Goal: Task Accomplishment & Management: Manage account settings

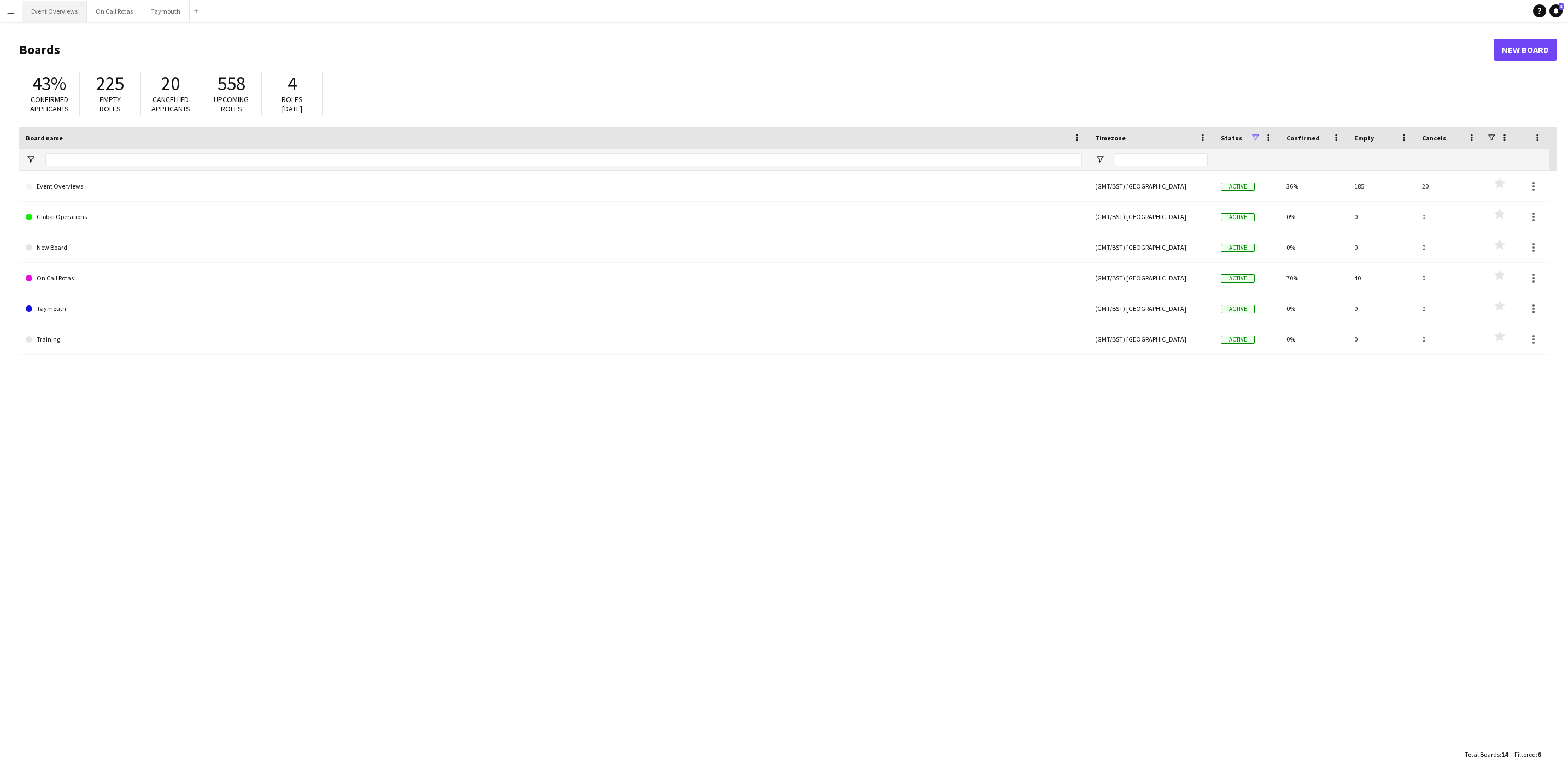
click at [45, 5] on button "Event Overviews Close" at bounding box center [55, 11] width 65 height 21
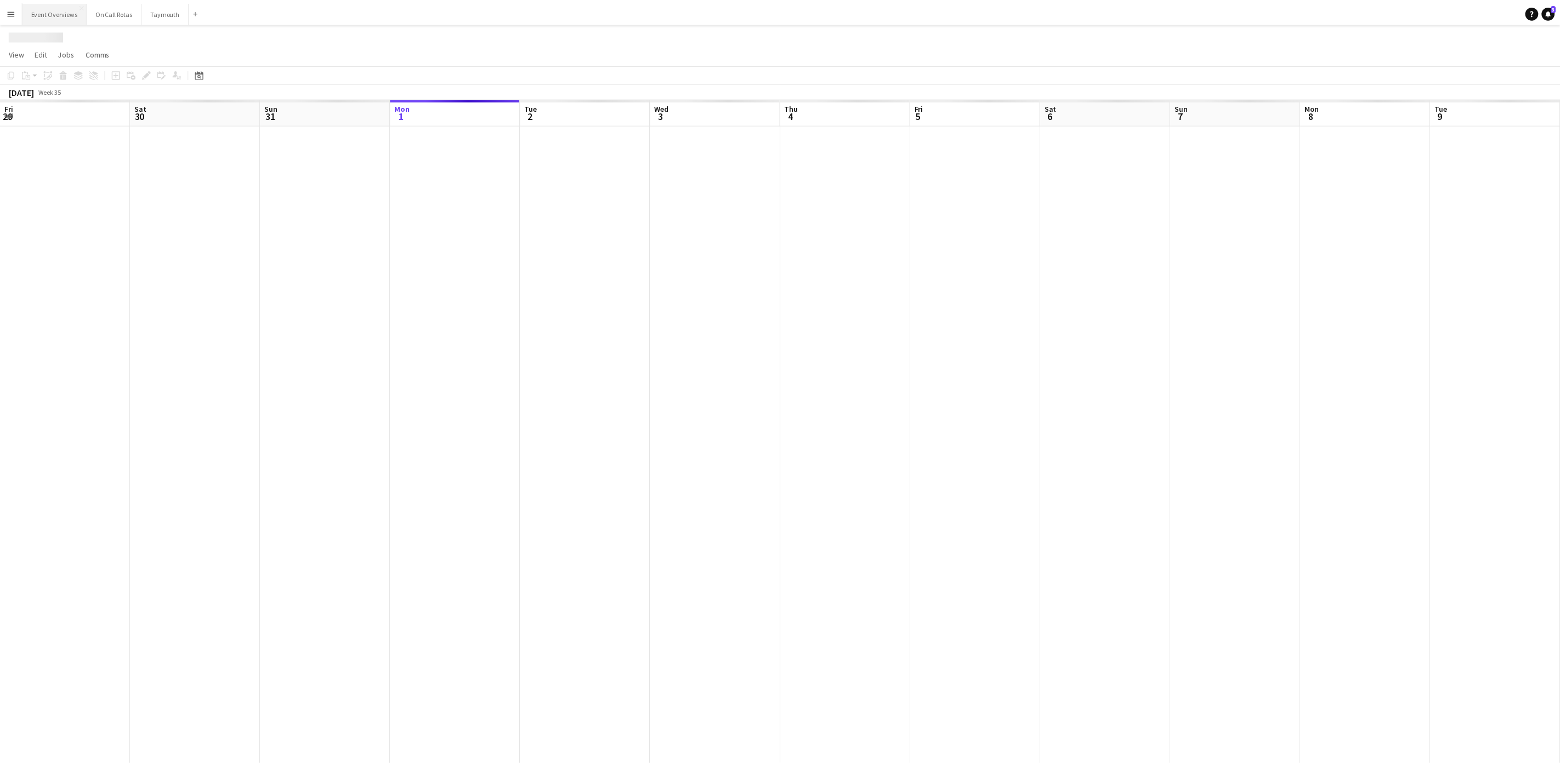
scroll to position [0, 262]
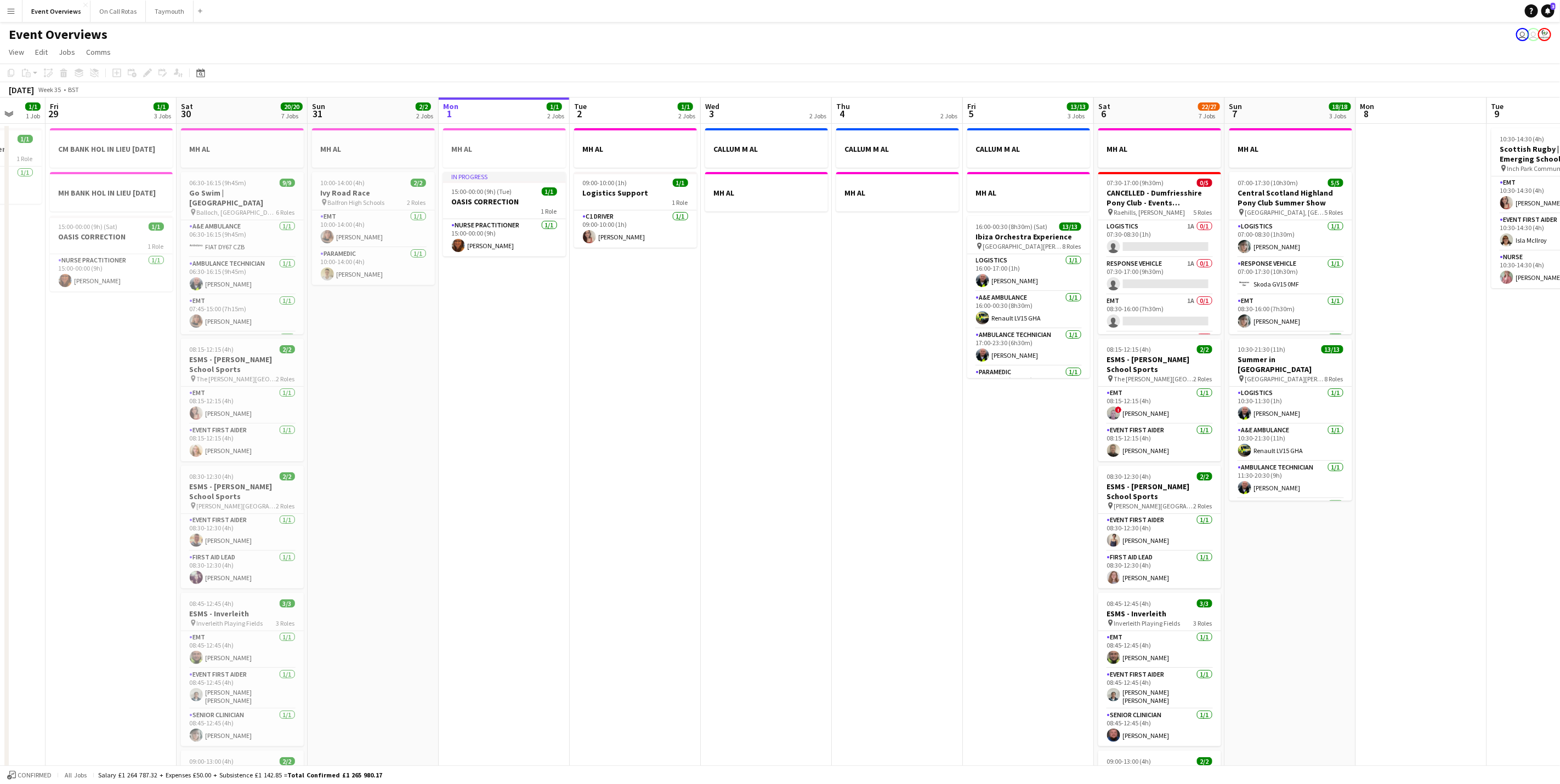
drag, startPoint x: 588, startPoint y: 526, endPoint x: 698, endPoint y: 525, distance: 110.0
click at [698, 525] on app-calendar-viewport "Tue 26 Wed 27 Thu 28 1/1 1 Job Fri 29 1/1 3 Jobs Sat 30 20/20 7 Jobs Sun 31 2/2…" at bounding box center [780, 579] width 1560 height 964
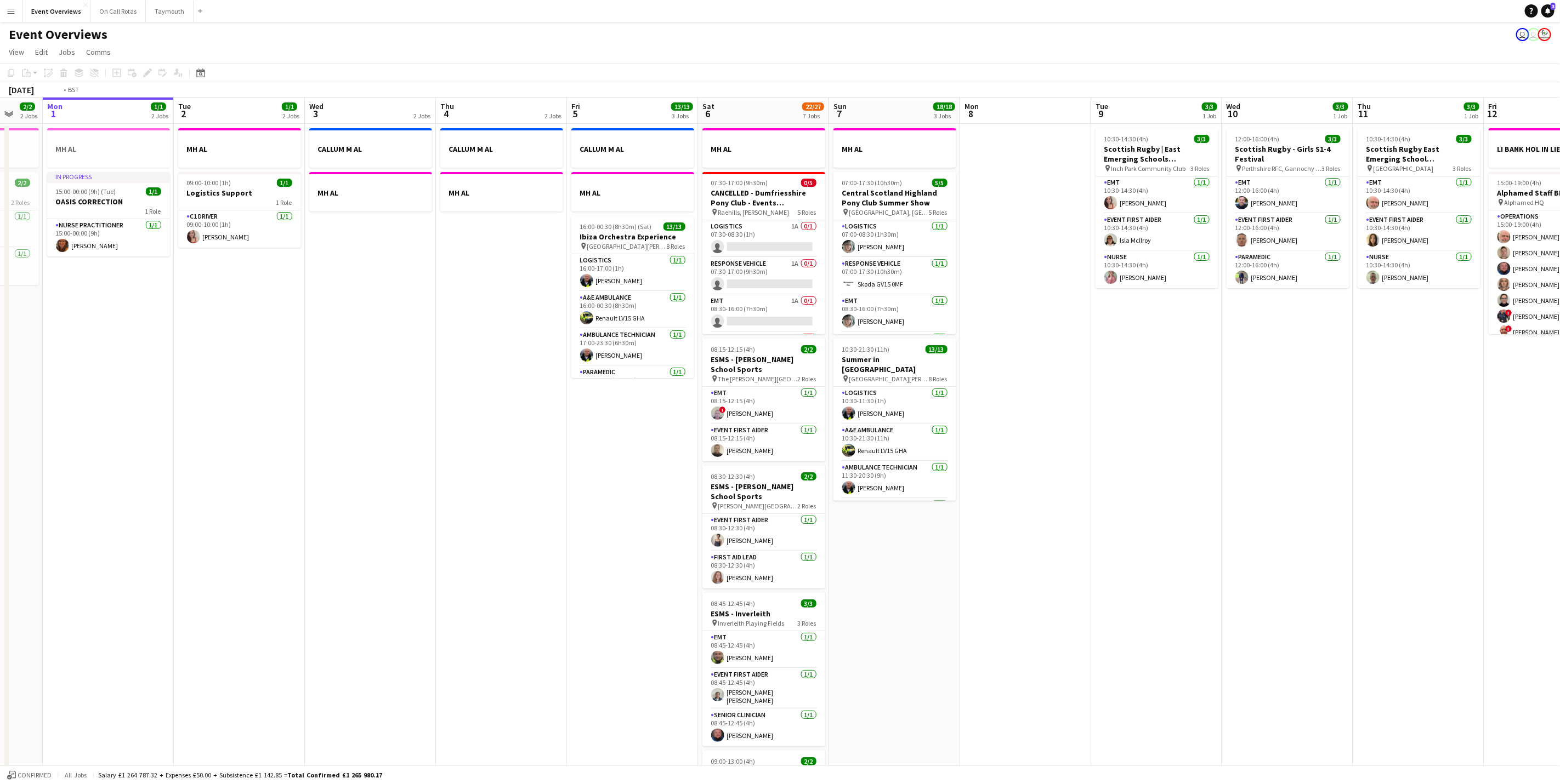
scroll to position [0, 411]
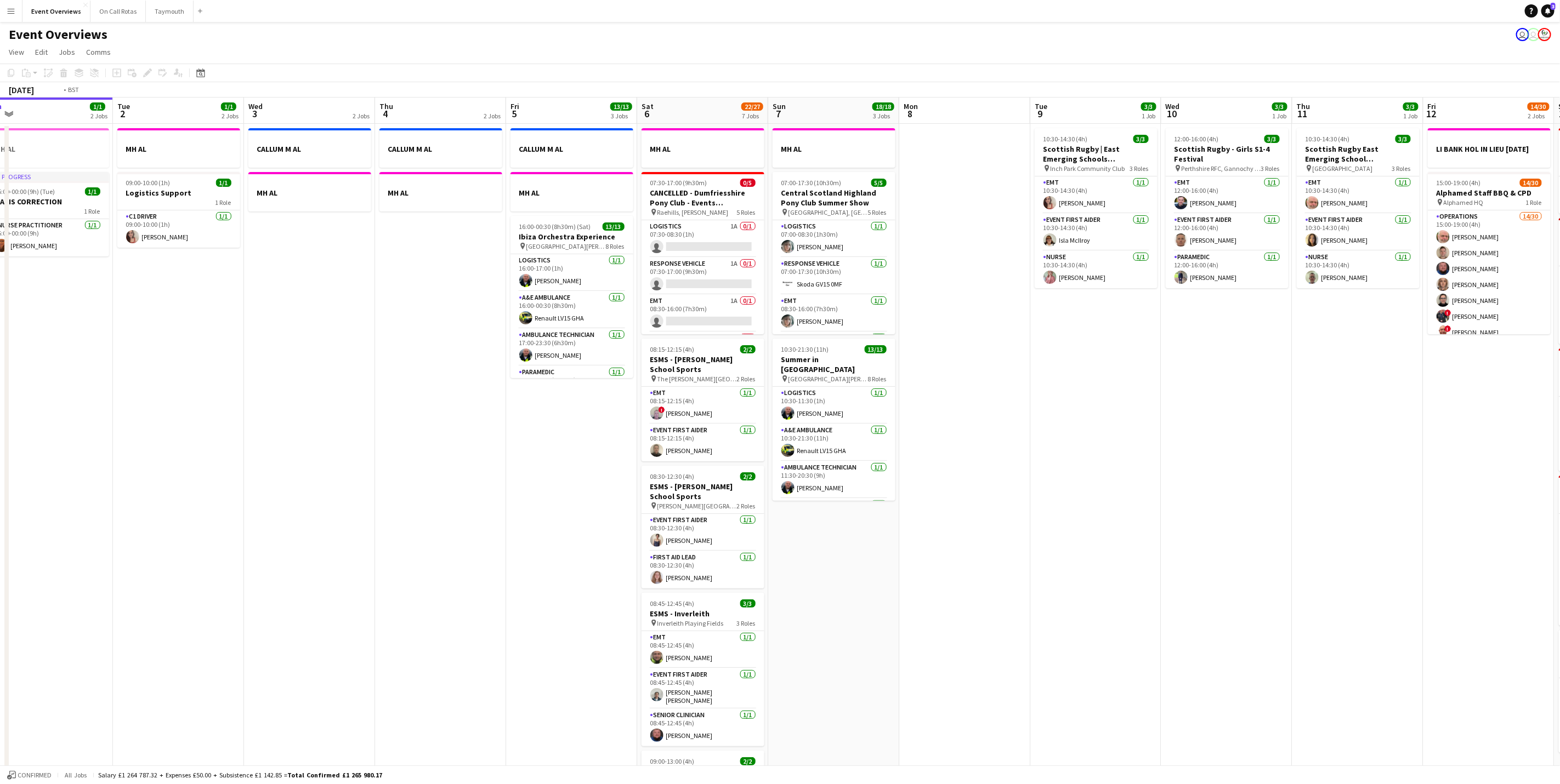
drag, startPoint x: 443, startPoint y: 359, endPoint x: 428, endPoint y: 357, distance: 15.1
click at [428, 357] on app-calendar-viewport "Fri 29 1/1 3 Jobs Sat 30 20/20 7 Jobs Sun 31 2/2 2 Jobs Mon 1 1/1 2 Jobs Tue 2 …" at bounding box center [780, 579] width 1560 height 964
click at [561, 286] on app-card-role "Logistics [DATE] 16:00-17:00 (1h) [PERSON_NAME]" at bounding box center [572, 272] width 123 height 38
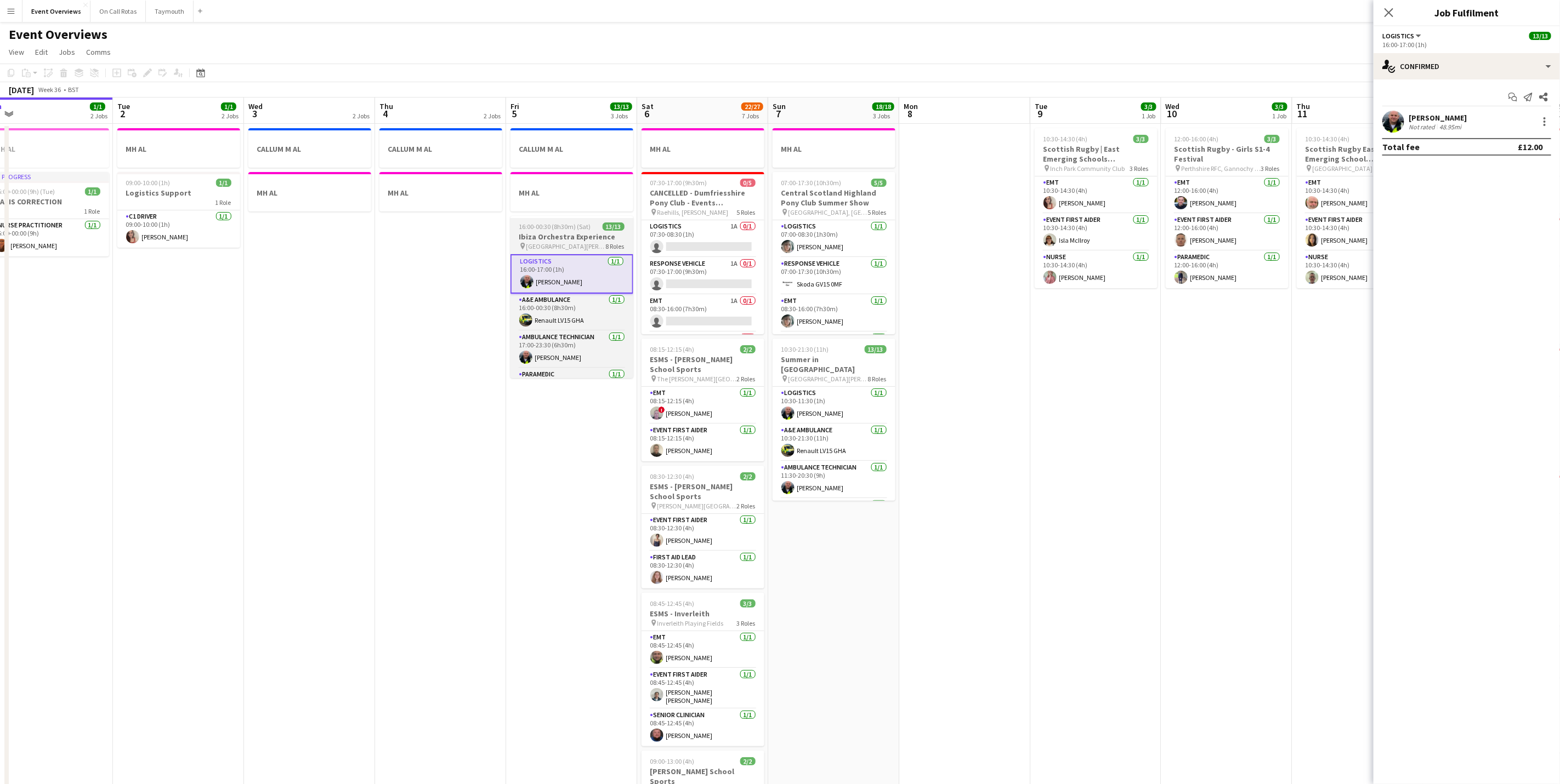
click at [566, 249] on span "[GEOGRAPHIC_DATA][PERSON_NAME], [GEOGRAPHIC_DATA]" at bounding box center [566, 246] width 80 height 8
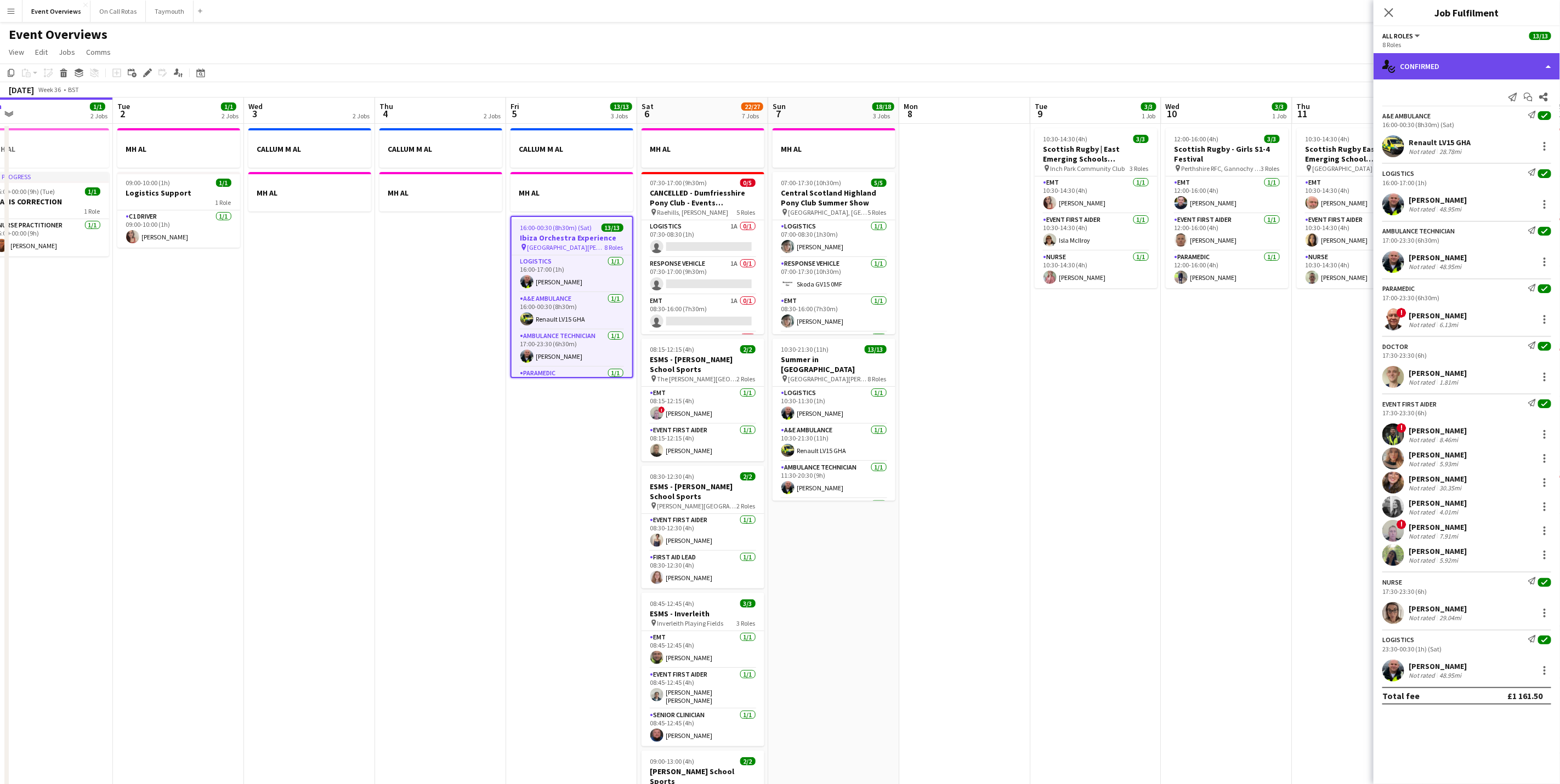
click at [1424, 71] on div "single-neutral-actions-check-2 Confirmed" at bounding box center [1466, 66] width 186 height 27
click at [1492, 120] on div "pen-write Job Details" at bounding box center [1503, 114] width 108 height 22
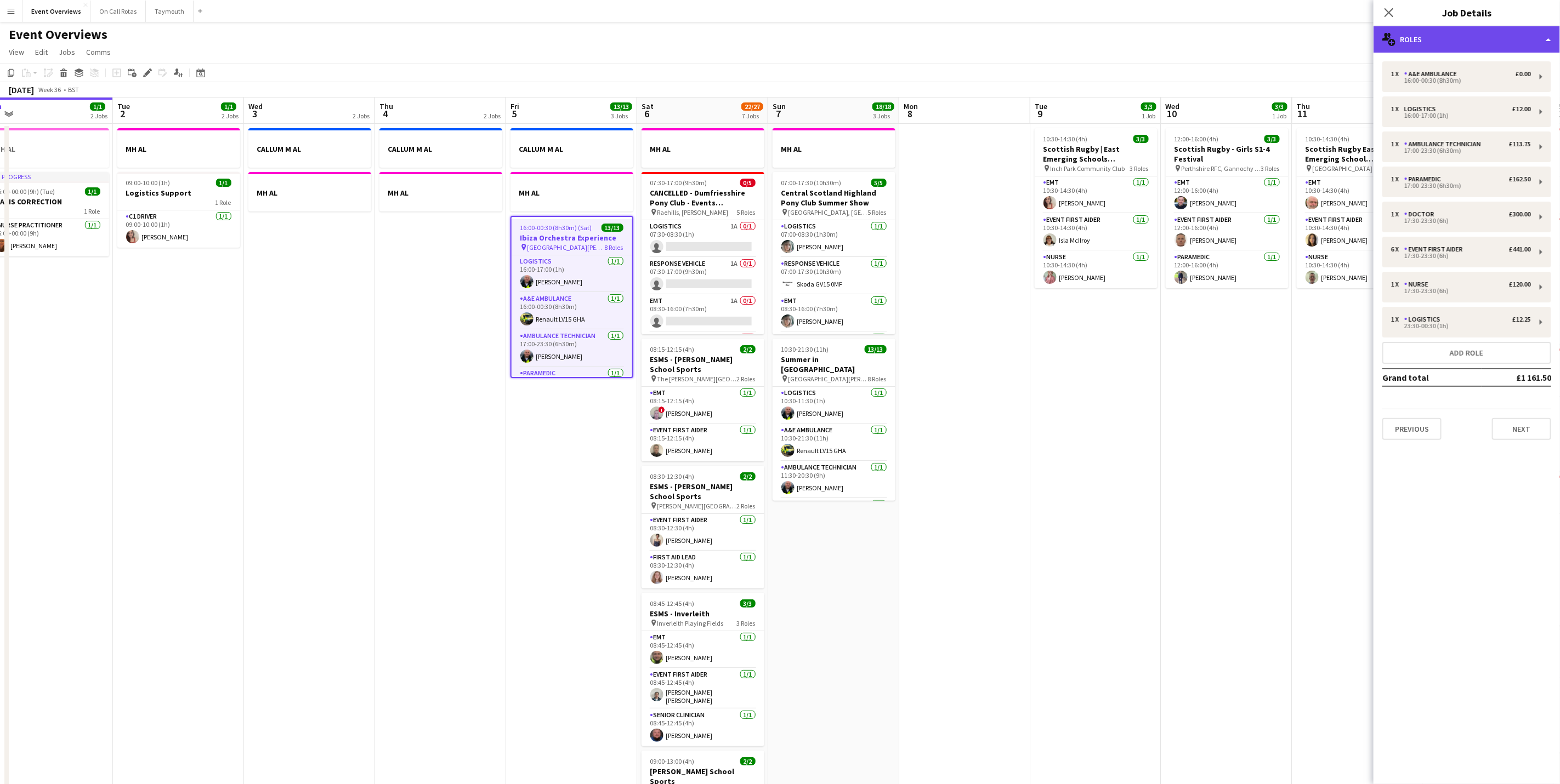
click at [1483, 49] on div "multiple-users-add Roles" at bounding box center [1466, 40] width 186 height 27
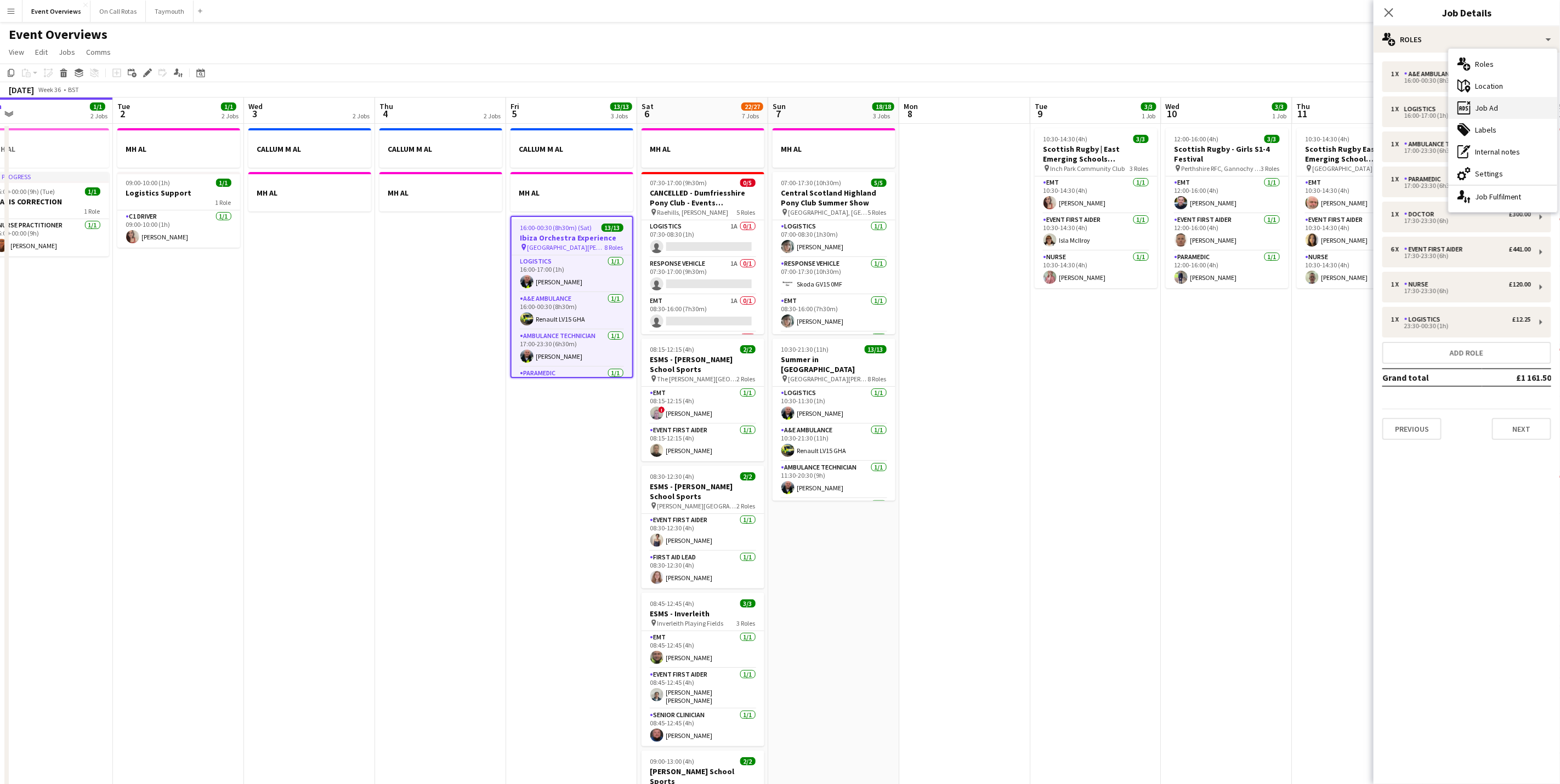
click at [1495, 104] on div "ads-window Job Ad" at bounding box center [1503, 108] width 108 height 22
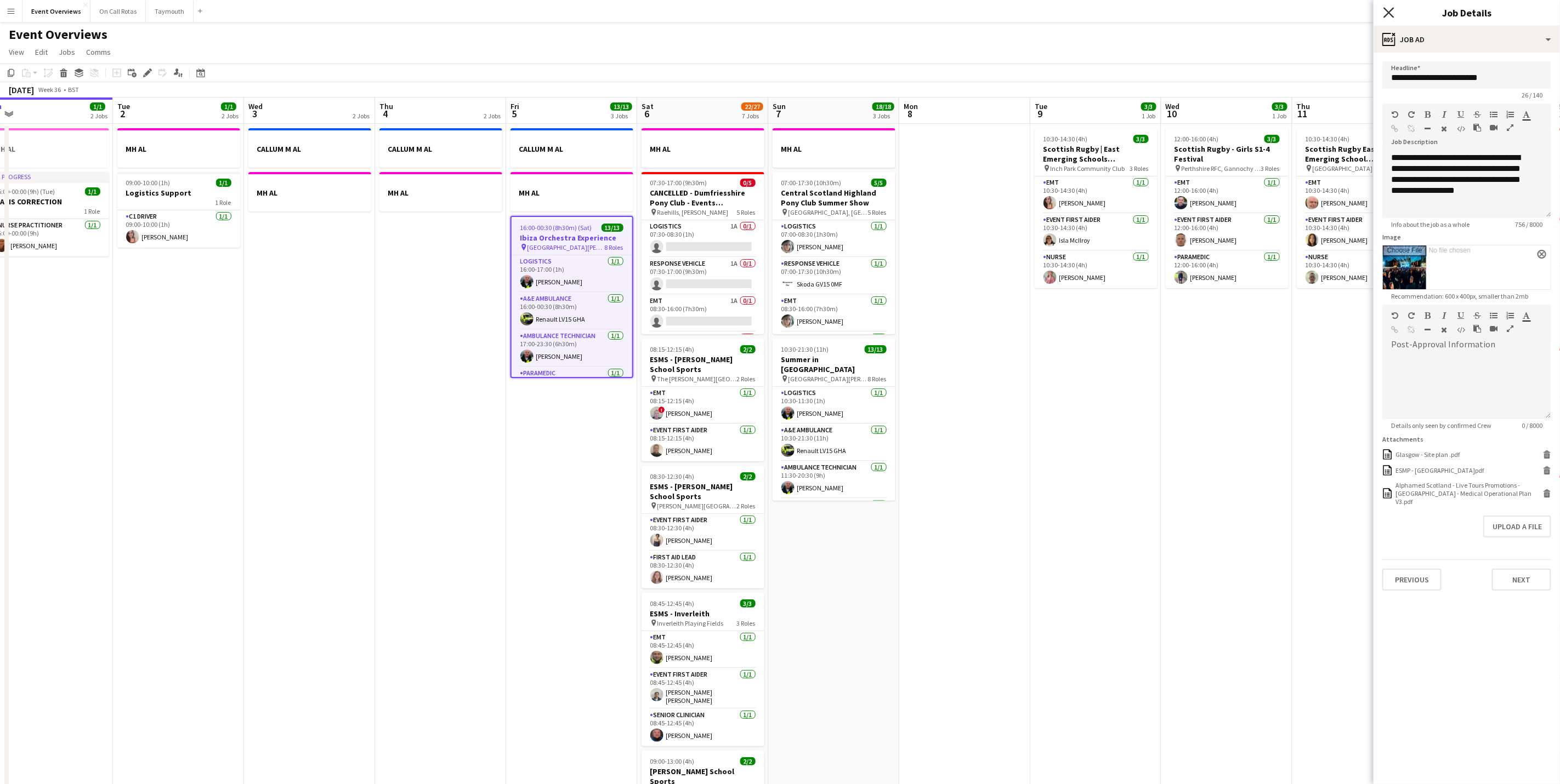
click at [1386, 12] on icon "Close pop-in" at bounding box center [1388, 13] width 10 height 10
